Goal: Transaction & Acquisition: Purchase product/service

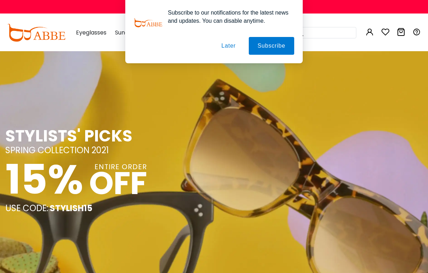
click at [228, 38] on button "Later" at bounding box center [229, 46] width 32 height 18
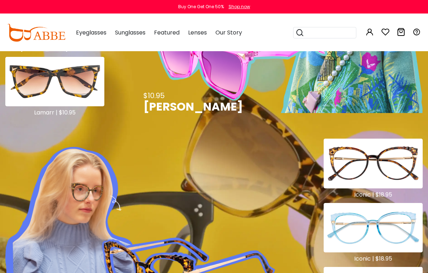
scroll to position [710, 0]
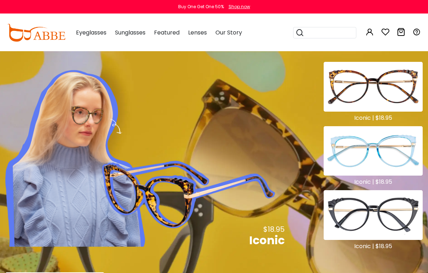
click at [377, 207] on img at bounding box center [373, 215] width 99 height 50
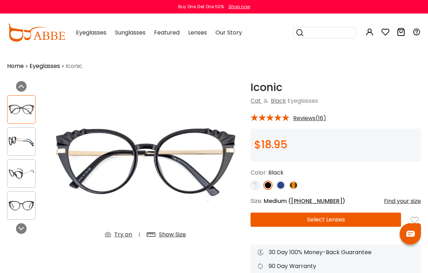
click at [305, 223] on button "Select Lenses" at bounding box center [326, 219] width 150 height 14
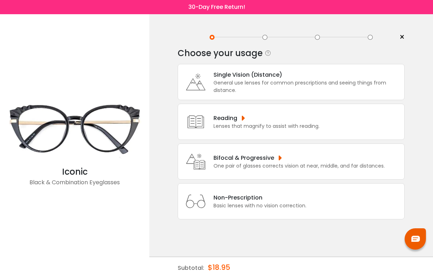
click at [230, 81] on div "General use lenses for common prescriptions and seeing things from distance." at bounding box center [307, 86] width 187 height 15
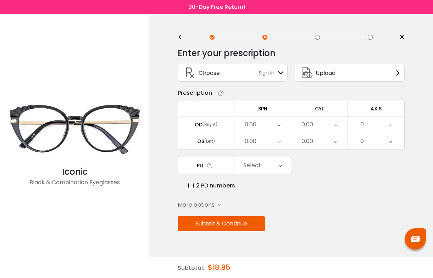
click at [251, 116] on div "0.00" at bounding box center [263, 124] width 56 height 16
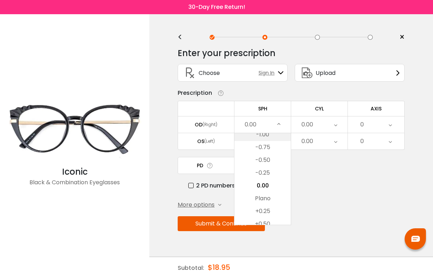
click at [263, 135] on li "-1.00" at bounding box center [263, 134] width 56 height 13
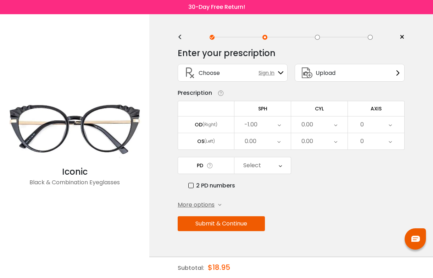
click at [222, 125] on div "OD (Right)" at bounding box center [206, 124] width 56 height 6
click at [323, 125] on div "0.00" at bounding box center [319, 124] width 56 height 16
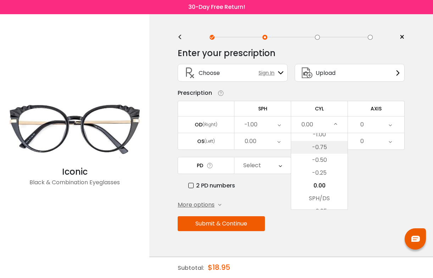
click at [319, 143] on li "-0.75" at bounding box center [319, 147] width 56 height 13
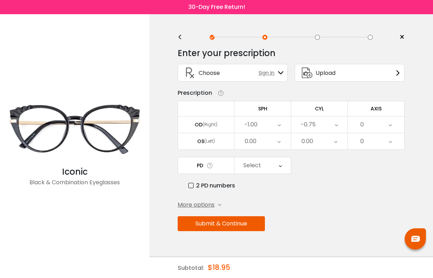
click at [383, 120] on div "0" at bounding box center [376, 124] width 56 height 16
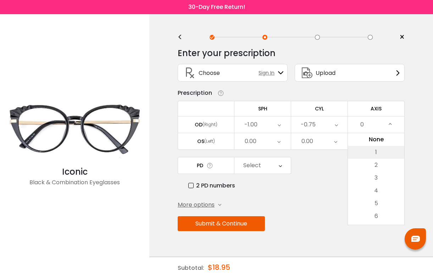
click at [376, 154] on li "1" at bounding box center [376, 152] width 56 height 13
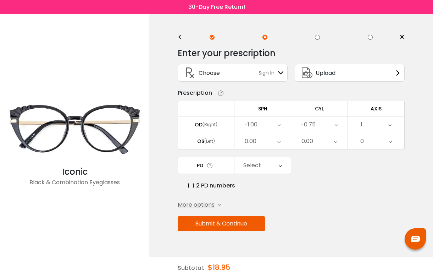
click at [258, 143] on div "0.00" at bounding box center [263, 141] width 56 height 16
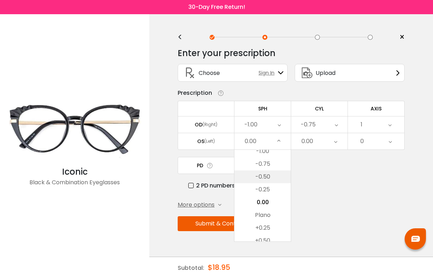
click at [263, 180] on li "-0.50" at bounding box center [263, 176] width 56 height 13
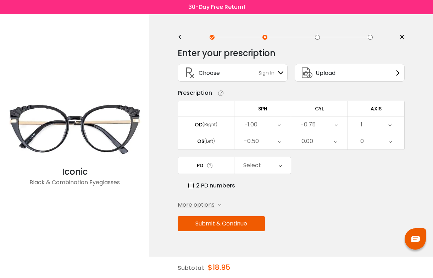
click at [308, 145] on div "0.00" at bounding box center [308, 141] width 12 height 14
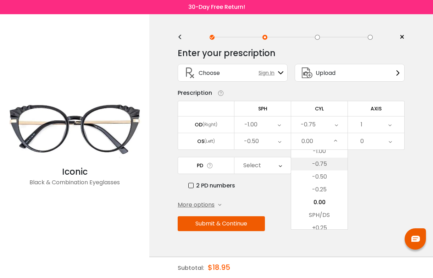
click at [321, 170] on li "-0.75" at bounding box center [319, 164] width 56 height 13
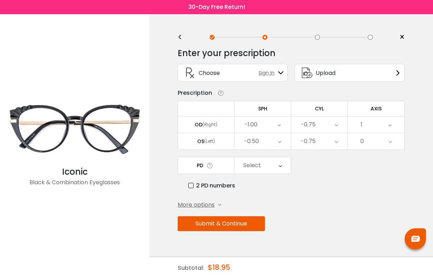
click at [371, 141] on div "0" at bounding box center [376, 141] width 56 height 16
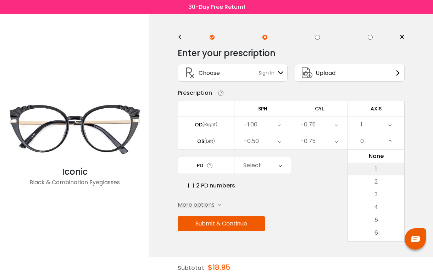
click at [377, 168] on li "1" at bounding box center [376, 169] width 56 height 13
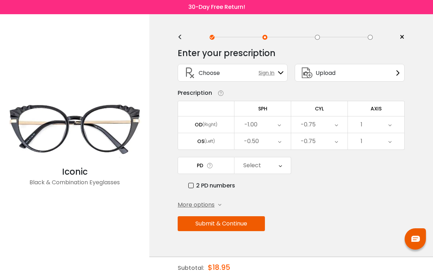
click at [268, 175] on div "PD Select Cancel PD Save 46 47 48 49 50 51 52 53 54 55 56 57 58 59 60 61 62 63 …" at bounding box center [291, 173] width 227 height 33
click at [262, 167] on div "Select" at bounding box center [263, 165] width 56 height 16
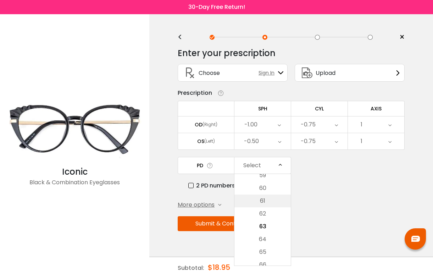
click at [264, 194] on li "61" at bounding box center [263, 200] width 56 height 13
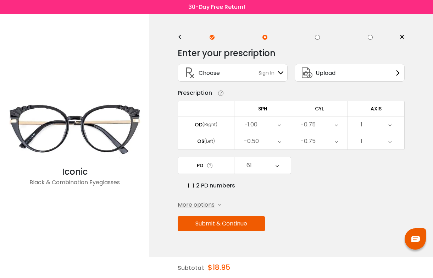
click at [224, 229] on button "Submit & Continue" at bounding box center [221, 223] width 87 height 15
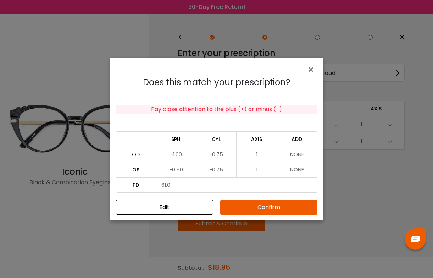
click at [252, 199] on div "Does this match your prescription? Pay close attention to the plus (+) or minus…" at bounding box center [216, 146] width 213 height 149
click at [256, 206] on button "Confirm" at bounding box center [268, 207] width 97 height 15
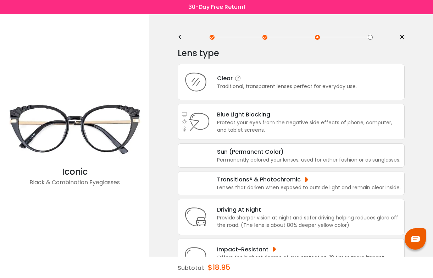
click at [286, 81] on div "Clear" at bounding box center [287, 78] width 140 height 9
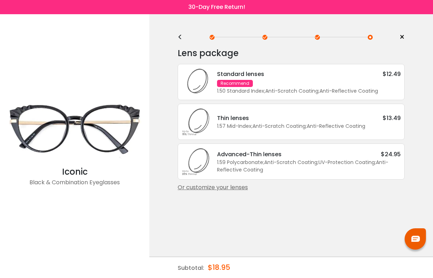
click at [283, 89] on div "1.50 Standard Index ; Anti-Scratch Coating ; Anti-Reflective Coating ;" at bounding box center [309, 90] width 184 height 7
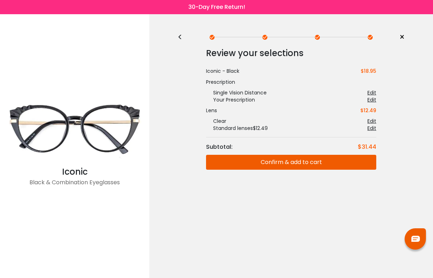
drag, startPoint x: 285, startPoint y: 173, endPoint x: 284, endPoint y: 163, distance: 10.0
click at [285, 172] on div "Review your selections Subtotal: $31.44 Iconic - Black $18.95 Prescription Sing…" at bounding box center [291, 126] width 227 height 166
click at [284, 163] on button "Confirm & add to cart" at bounding box center [291, 162] width 170 height 15
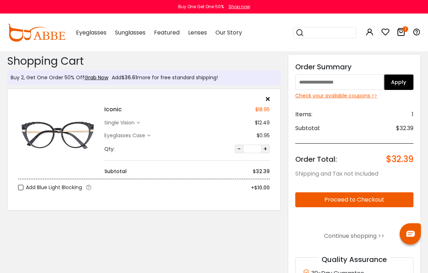
click at [325, 77] on input "text" at bounding box center [339, 82] width 89 height 16
paste input "*********"
type input "*********"
click at [399, 77] on button "Apply" at bounding box center [398, 82] width 29 height 16
